Goal: Task Accomplishment & Management: Complete application form

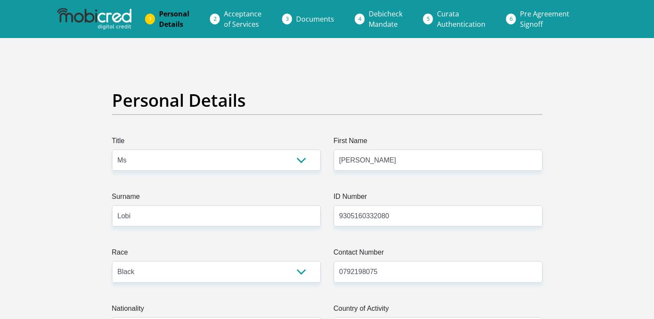
select select "Ms"
select select "1"
select select "ZAF"
select select "eng"
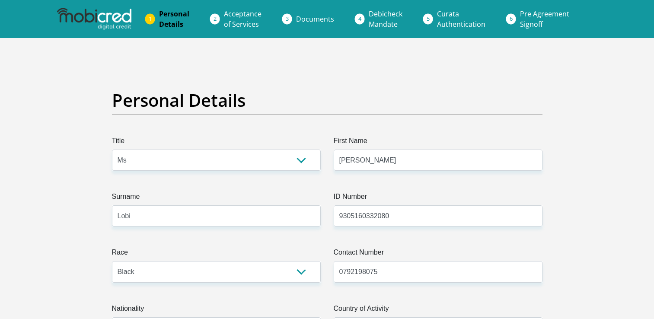
select select "2"
select select "Western Cape"
select select "5"
select select "parents"
select select "53"
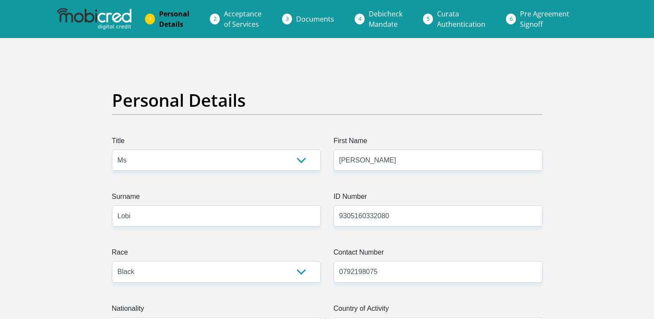
select select "Office Staff/Clerk"
select select "60"
select select "1"
select select "CUR"
select select "27"
